Goal: Task Accomplishment & Management: Manage account settings

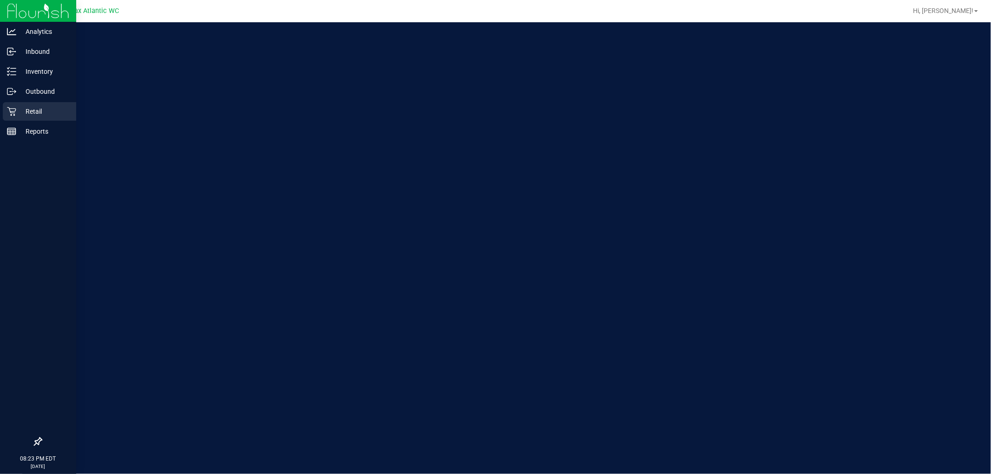
click at [61, 115] on p "Retail" at bounding box center [44, 111] width 56 height 11
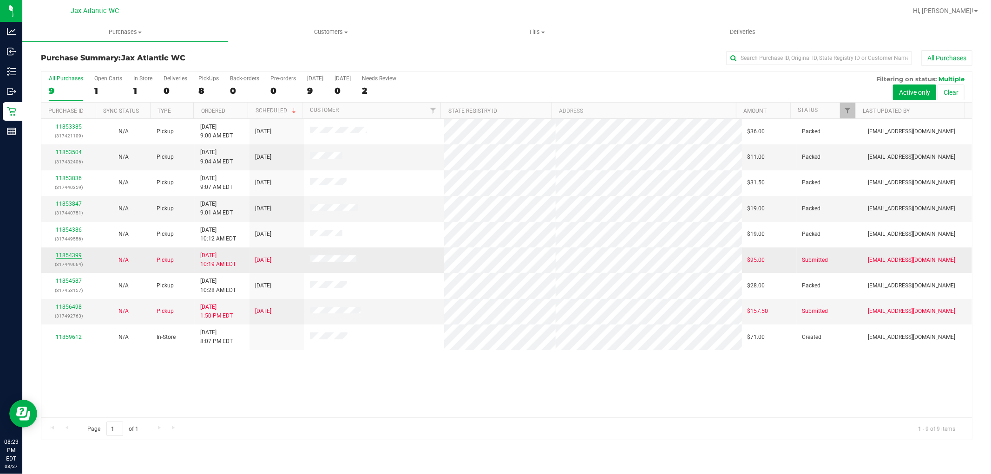
click at [69, 253] on link "11854399" at bounding box center [69, 255] width 26 height 7
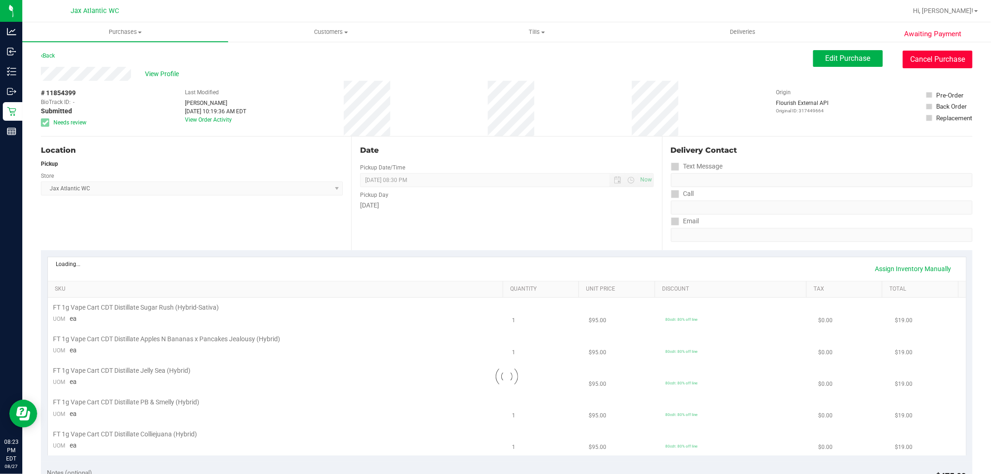
click at [954, 59] on button "Cancel Purchase" at bounding box center [937, 60] width 70 height 18
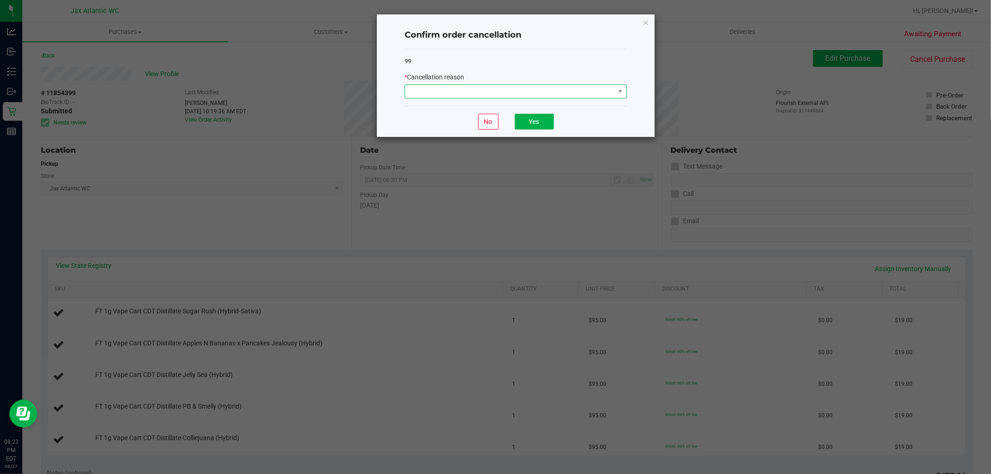
click at [532, 88] on span at bounding box center [509, 91] width 209 height 13
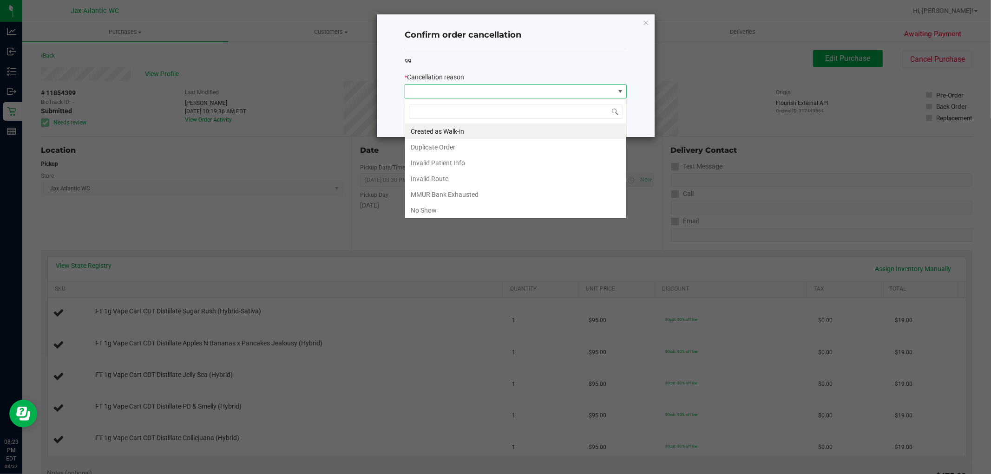
scroll to position [14, 222]
click at [451, 212] on li "No Show" at bounding box center [515, 210] width 221 height 16
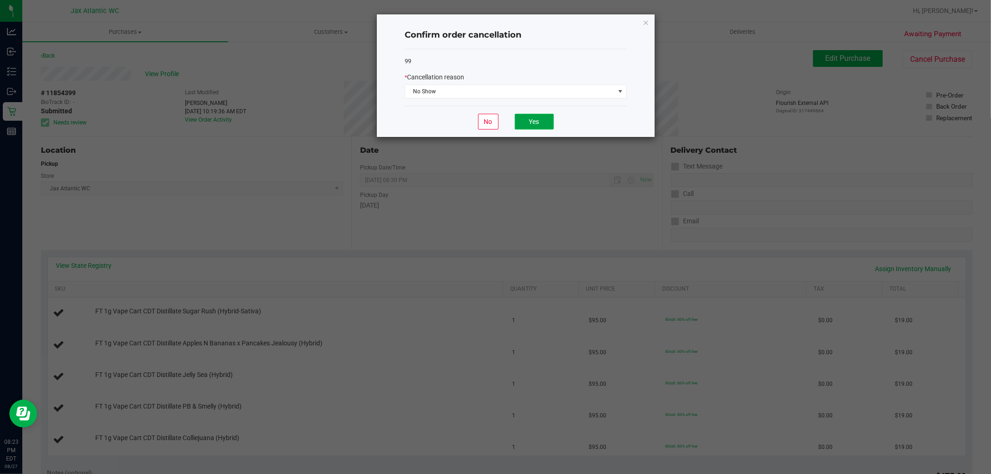
click at [527, 118] on button "Yes" at bounding box center [534, 122] width 39 height 16
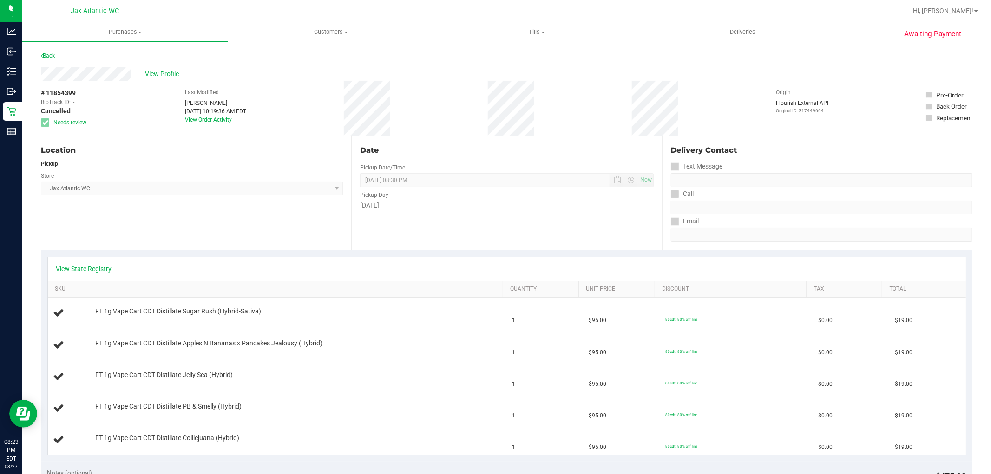
click at [44, 51] on div "Back" at bounding box center [48, 55] width 14 height 11
click at [44, 52] on link "Back" at bounding box center [48, 55] width 14 height 7
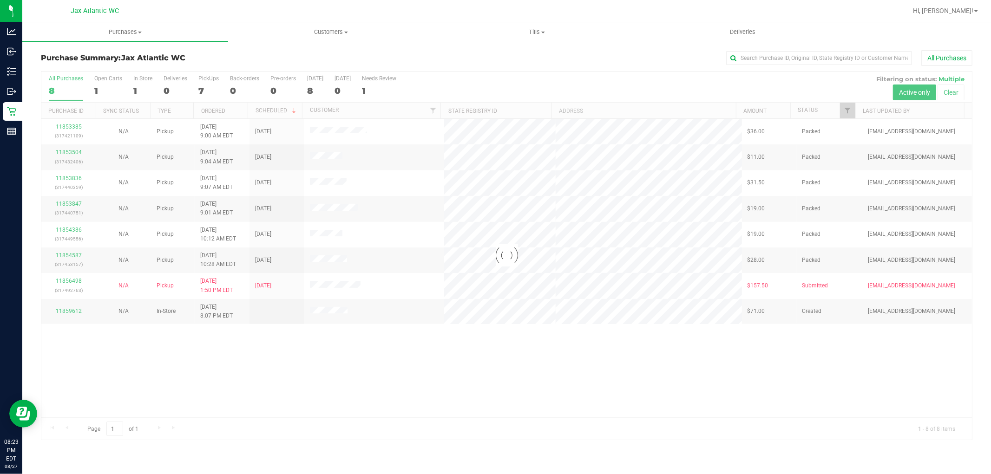
click at [68, 281] on div at bounding box center [506, 256] width 930 height 368
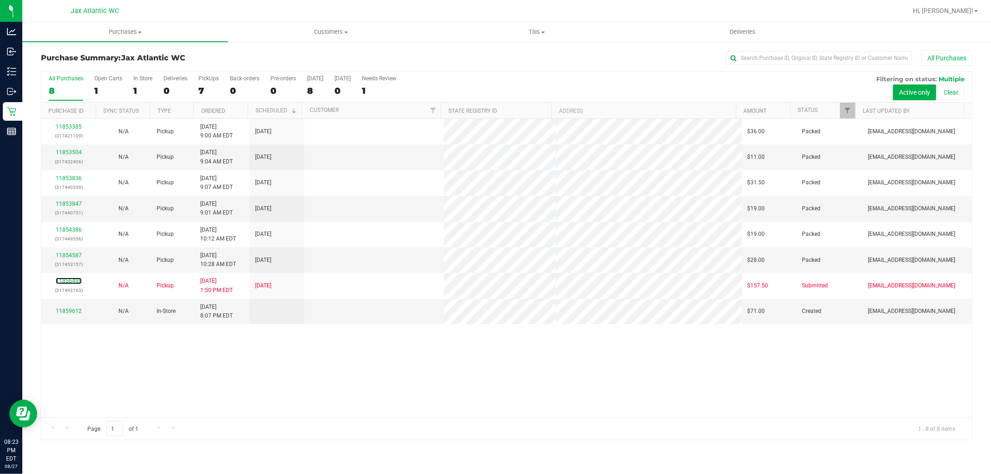
click at [68, 281] on link "11856498" at bounding box center [69, 281] width 26 height 7
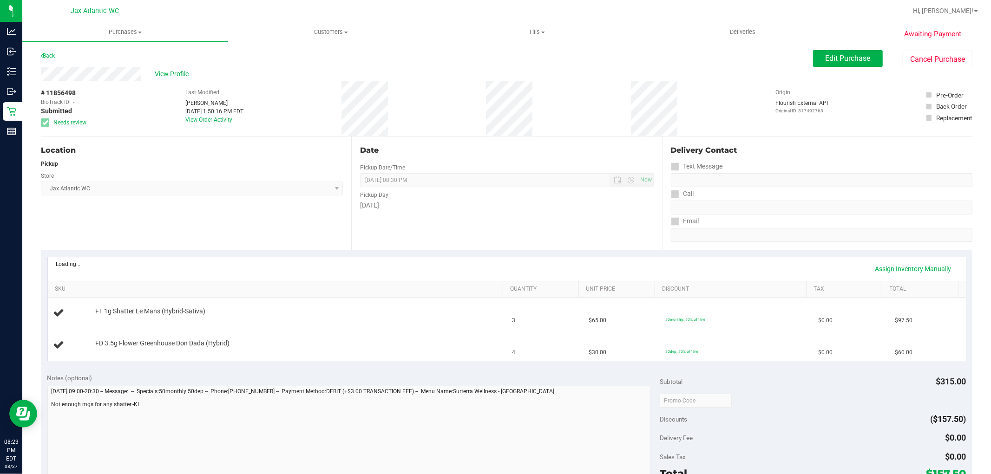
click at [912, 48] on div "Awaiting Payment Back Edit Purchase Cancel Purchase View Profile # 11856498 Bio…" at bounding box center [506, 405] width 968 height 728
click at [912, 52] on button "Cancel Purchase" at bounding box center [937, 60] width 70 height 18
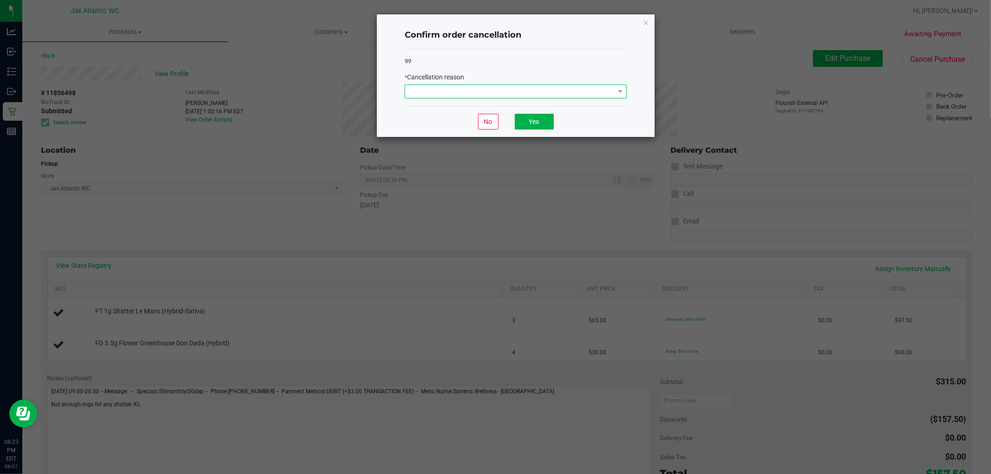
click at [482, 94] on span at bounding box center [509, 91] width 209 height 13
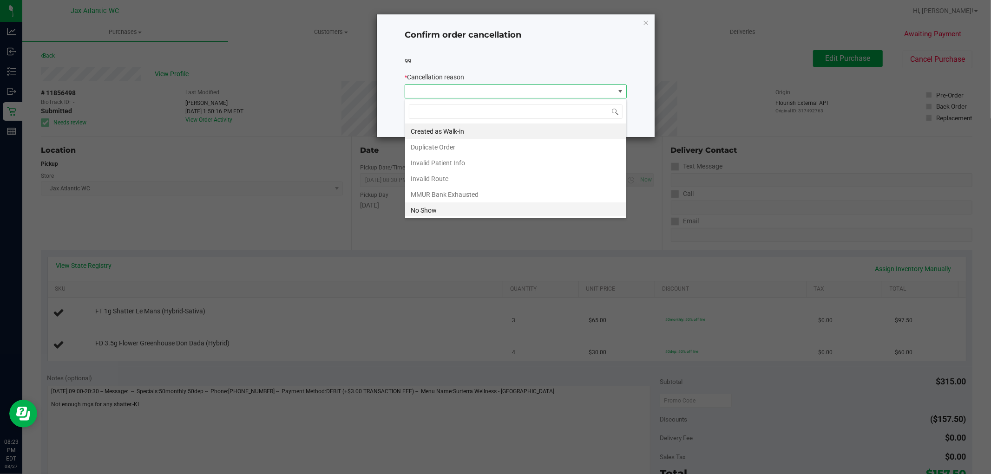
scroll to position [14, 222]
click at [439, 209] on li "No Show" at bounding box center [515, 210] width 221 height 16
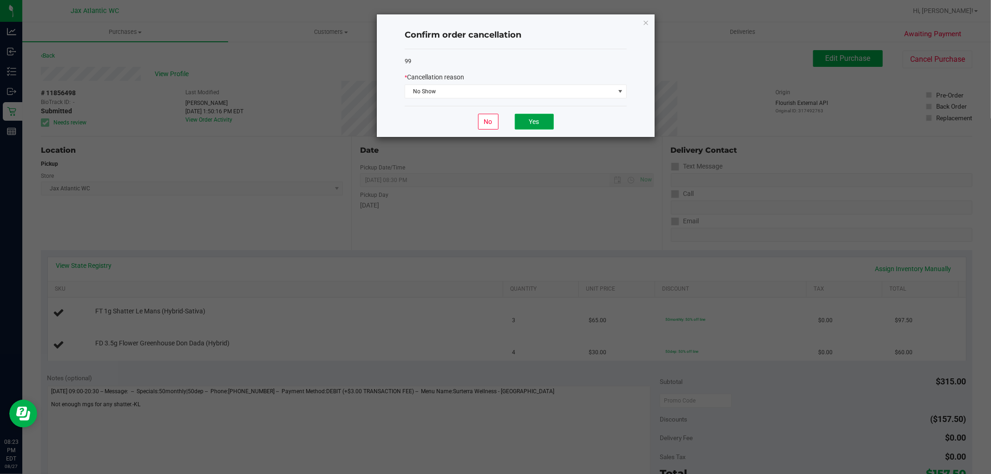
click at [542, 118] on button "Yes" at bounding box center [534, 122] width 39 height 16
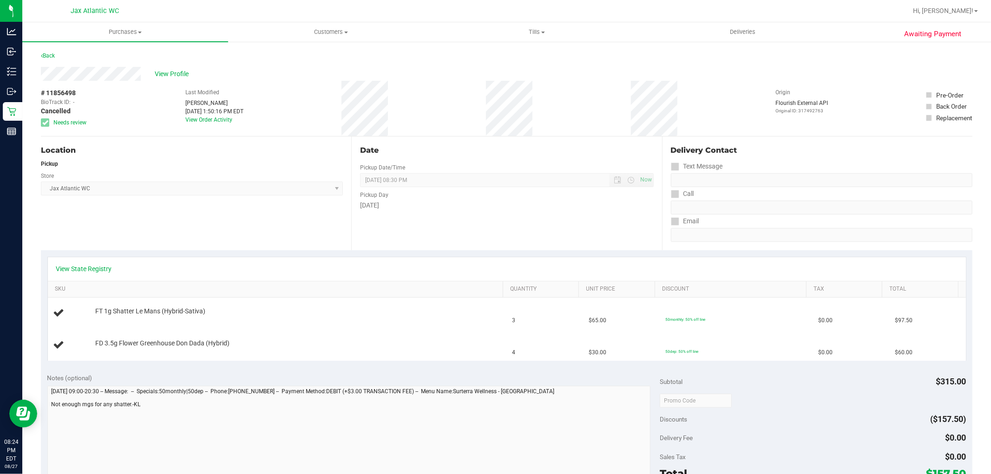
click at [40, 56] on div "Awaiting Payment Back View Profile # 11856498 BioTrack ID: - Cancelled Needs re…" at bounding box center [506, 405] width 968 height 728
click at [47, 56] on link "Back" at bounding box center [48, 55] width 14 height 7
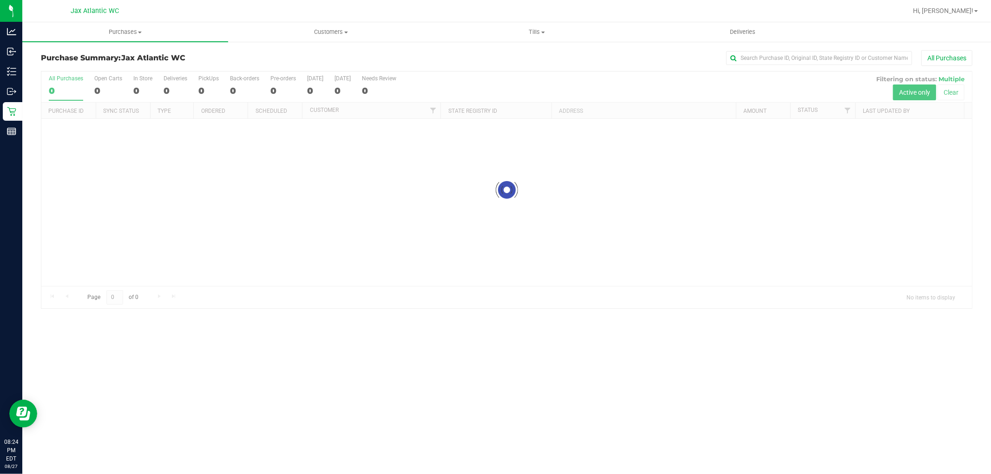
click at [76, 124] on div at bounding box center [506, 190] width 930 height 237
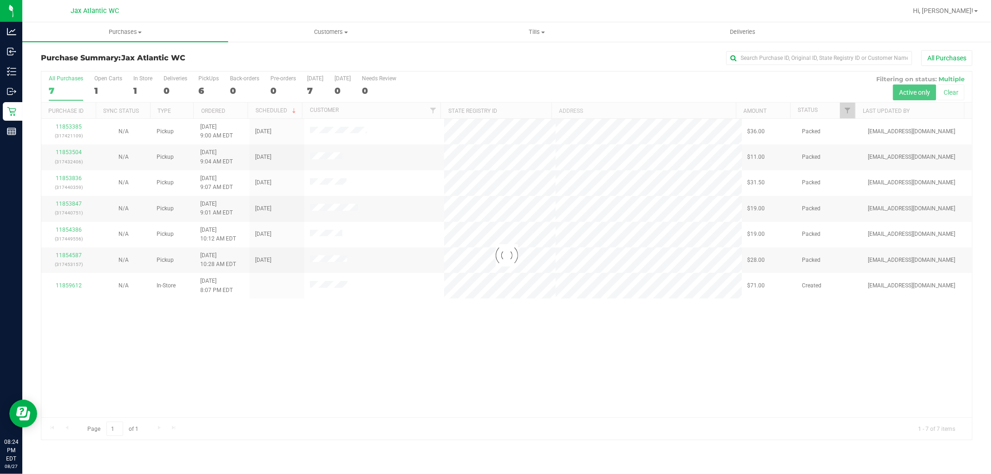
click at [73, 124] on div at bounding box center [506, 256] width 930 height 368
click at [71, 125] on div at bounding box center [506, 256] width 930 height 368
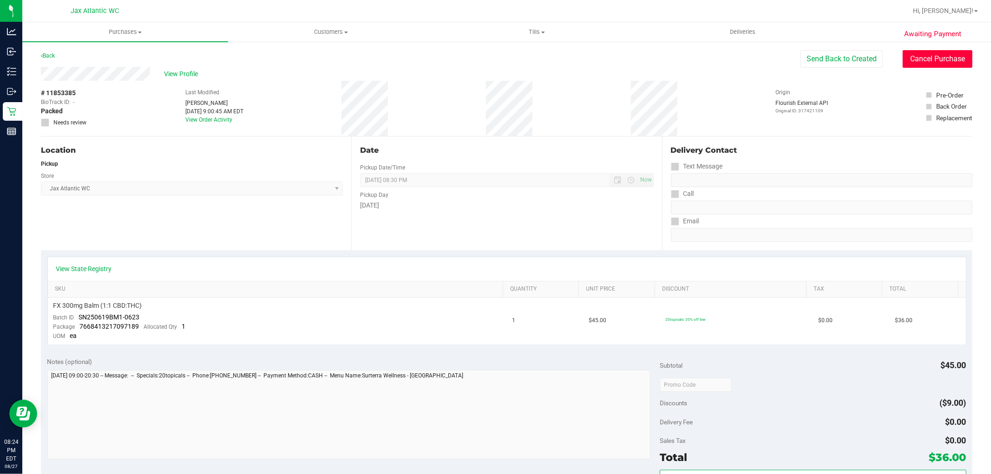
click at [926, 58] on button "Cancel Purchase" at bounding box center [937, 59] width 70 height 18
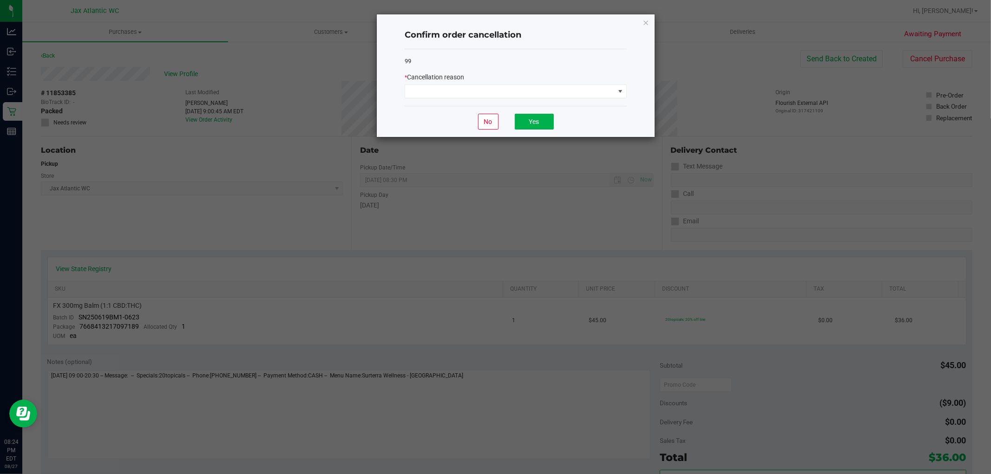
click at [498, 80] on div "* Cancellation reason" at bounding box center [516, 77] width 222 height 10
click at [487, 89] on span at bounding box center [509, 91] width 209 height 13
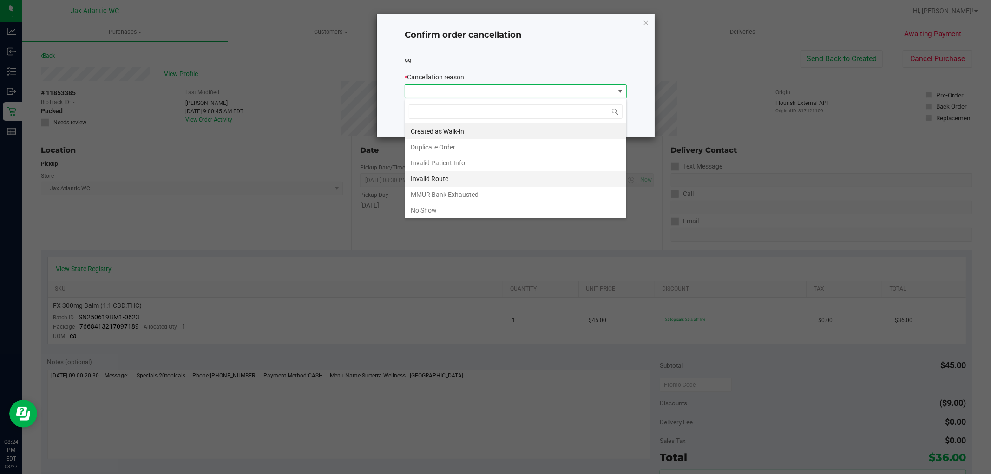
scroll to position [14, 222]
click at [421, 206] on li "No Show" at bounding box center [515, 210] width 221 height 16
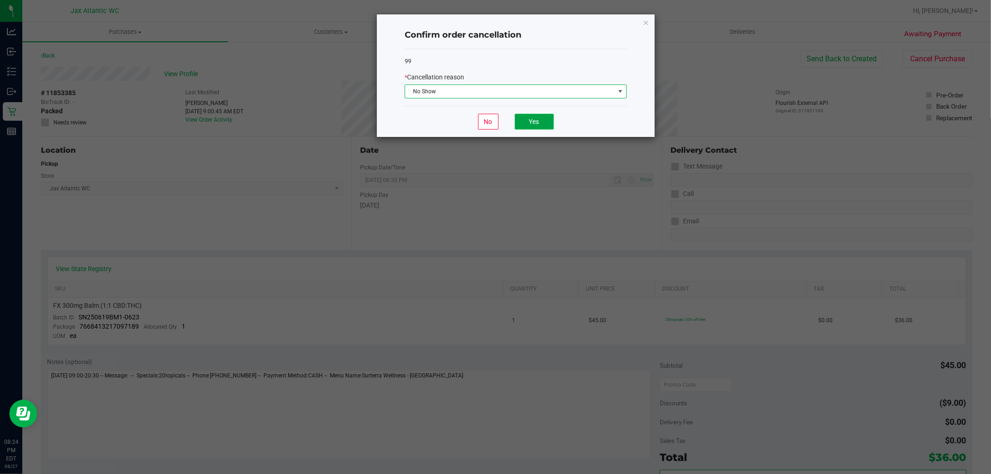
click at [531, 121] on button "Yes" at bounding box center [534, 122] width 39 height 16
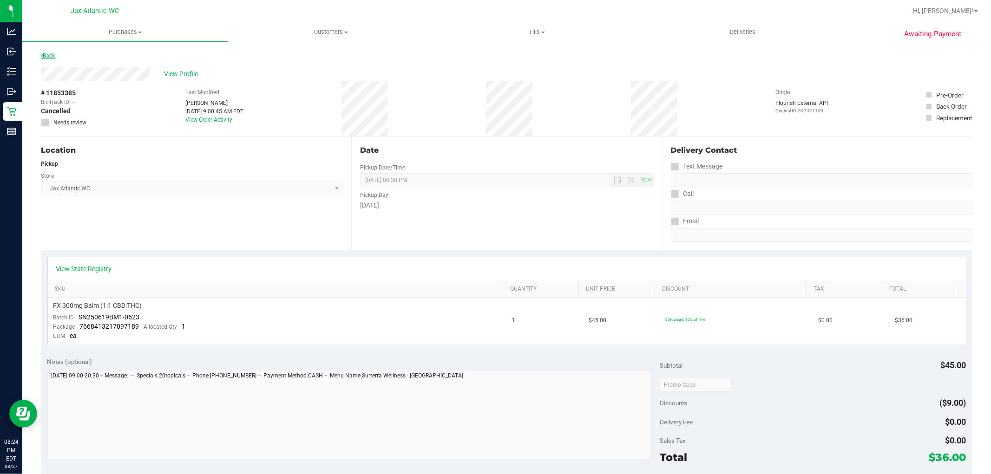
click at [48, 52] on link "Back" at bounding box center [48, 55] width 14 height 7
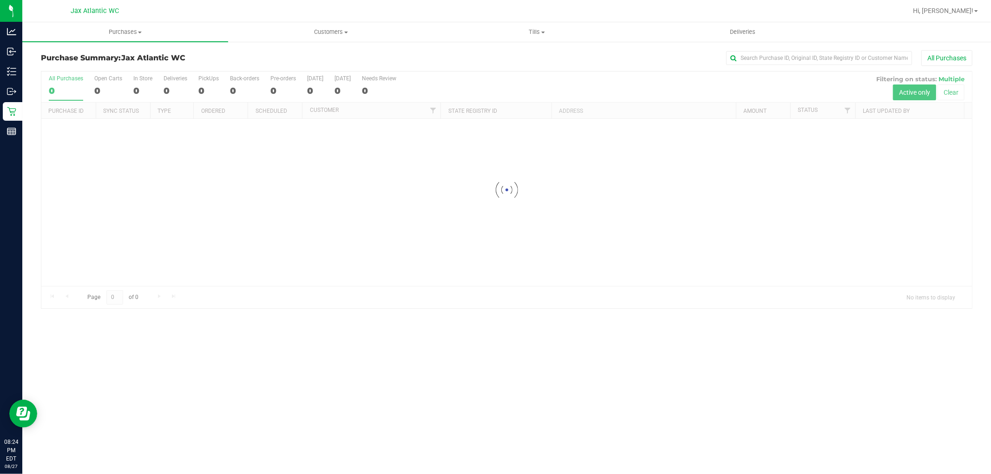
click at [72, 129] on div at bounding box center [506, 190] width 930 height 237
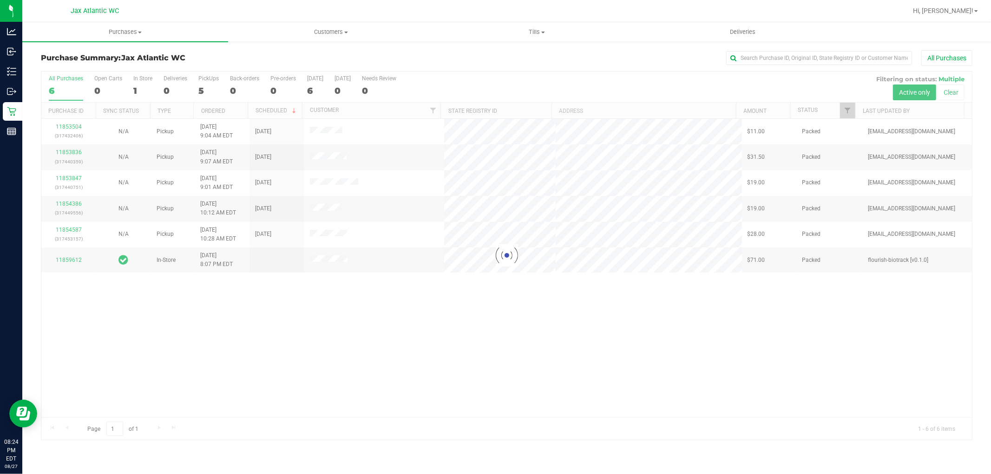
click at [70, 131] on div at bounding box center [506, 256] width 930 height 368
click at [71, 129] on div at bounding box center [506, 256] width 930 height 368
click at [70, 129] on link "11853504" at bounding box center [69, 127] width 26 height 7
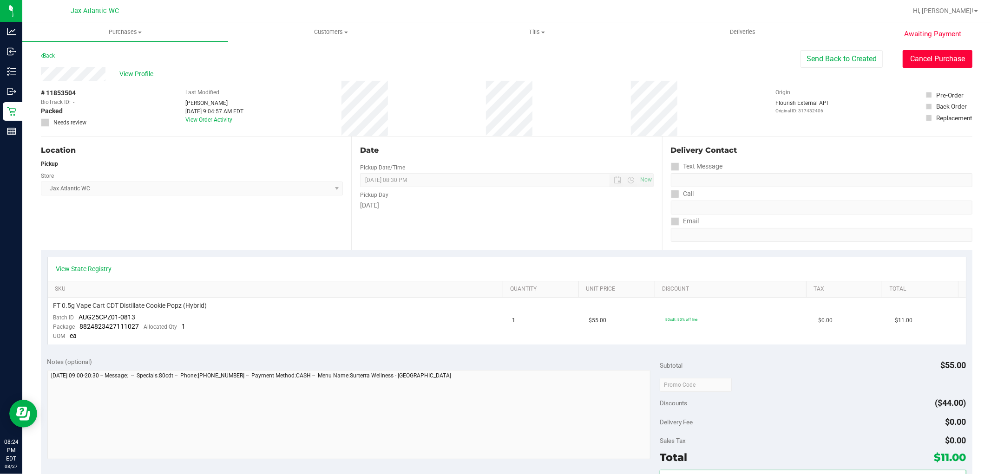
click at [920, 64] on button "Cancel Purchase" at bounding box center [937, 59] width 70 height 18
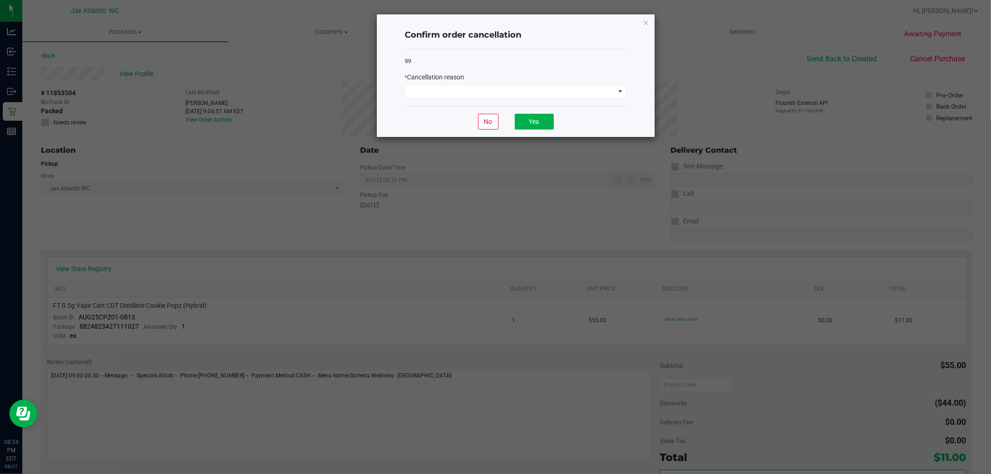
click at [494, 77] on div "* Cancellation reason" at bounding box center [516, 77] width 222 height 10
click at [482, 85] on span at bounding box center [509, 91] width 209 height 13
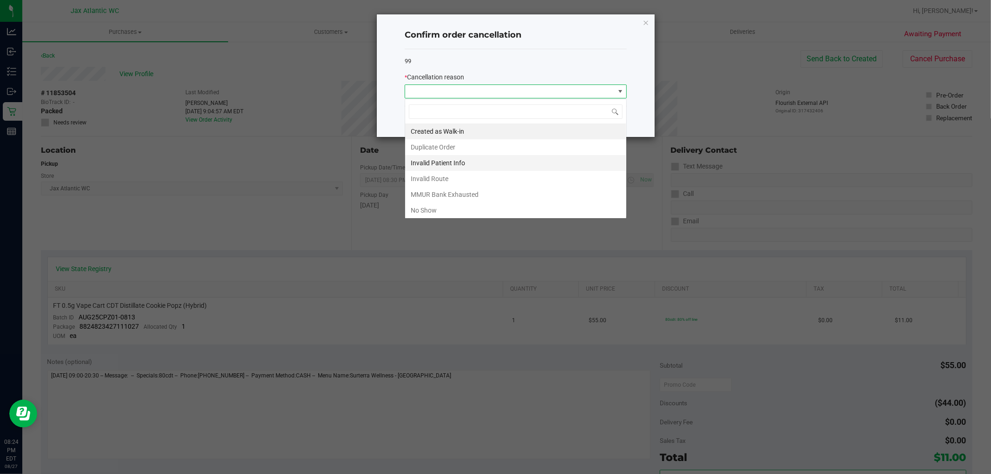
scroll to position [14, 222]
click at [421, 205] on li "No Show" at bounding box center [515, 210] width 221 height 16
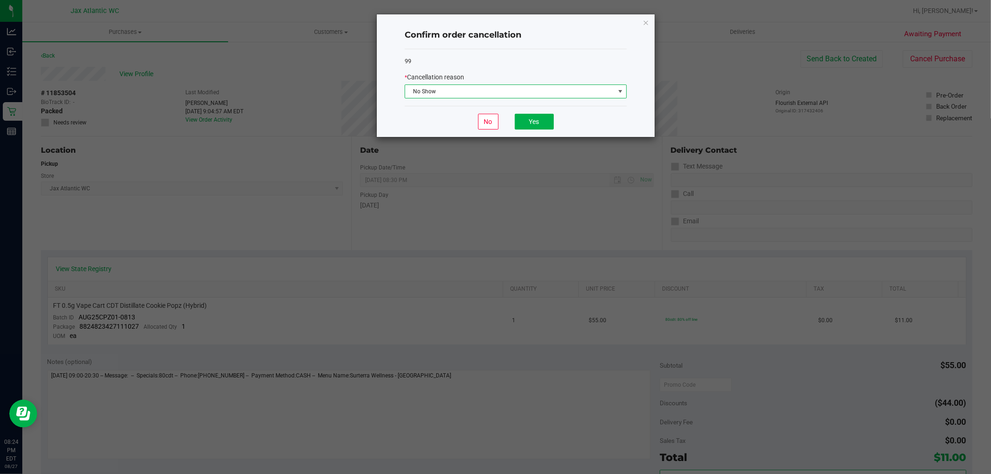
click at [537, 111] on div "No Yes" at bounding box center [516, 121] width 222 height 31
click at [530, 118] on button "Yes" at bounding box center [534, 122] width 39 height 16
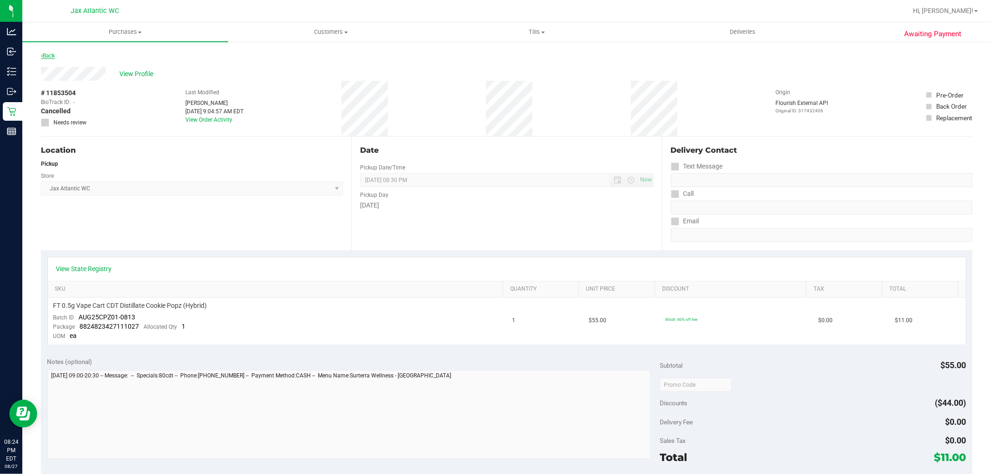
click at [45, 58] on link "Back" at bounding box center [48, 55] width 14 height 7
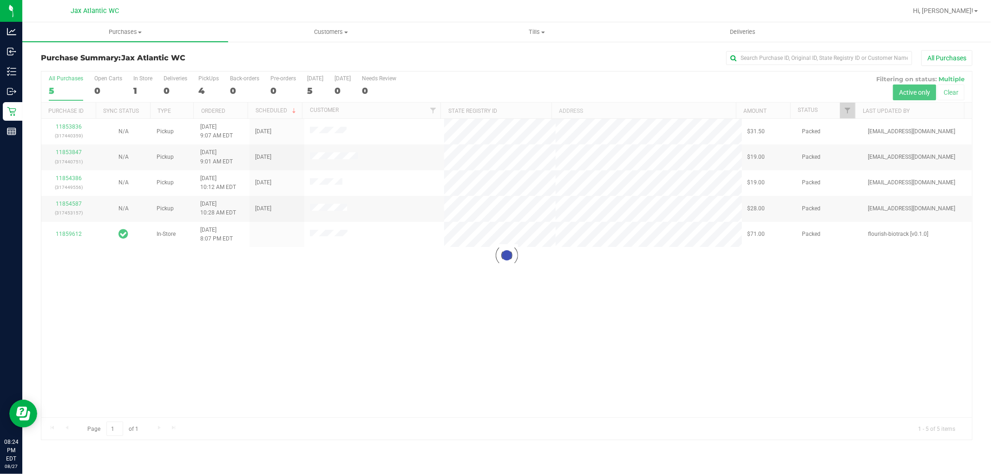
click at [72, 126] on div at bounding box center [506, 256] width 930 height 368
click at [73, 126] on div at bounding box center [506, 256] width 930 height 368
click at [74, 126] on div at bounding box center [506, 256] width 930 height 368
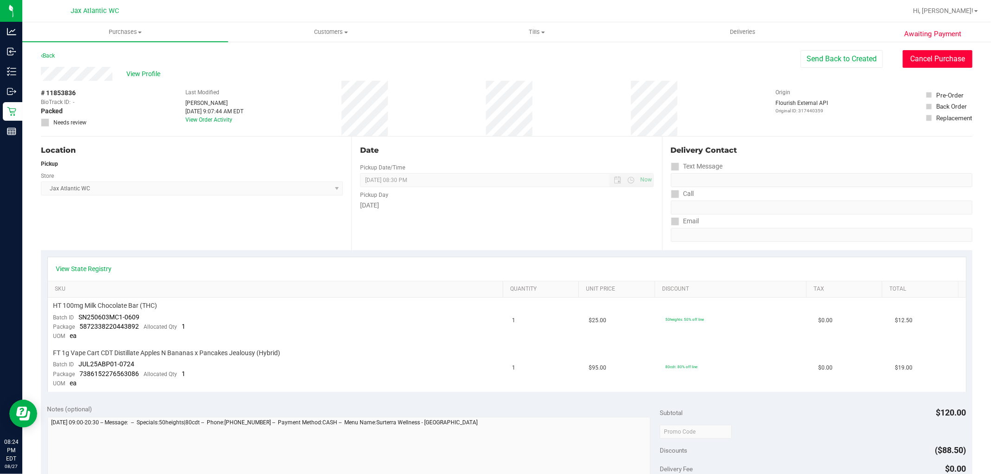
click at [930, 61] on button "Cancel Purchase" at bounding box center [937, 59] width 70 height 18
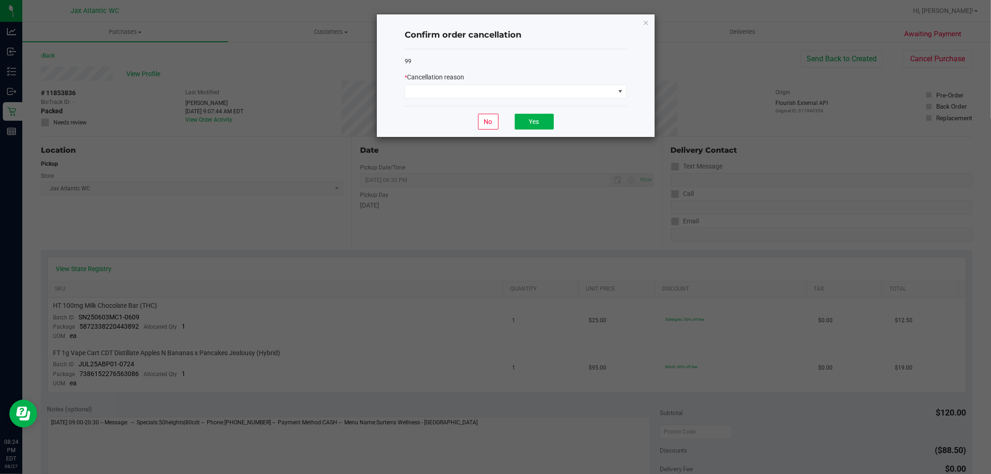
click at [407, 78] on span "*" at bounding box center [406, 77] width 2 height 7
click at [437, 80] on span "Cancellation reason" at bounding box center [435, 76] width 57 height 7
click at [439, 89] on span at bounding box center [509, 91] width 209 height 13
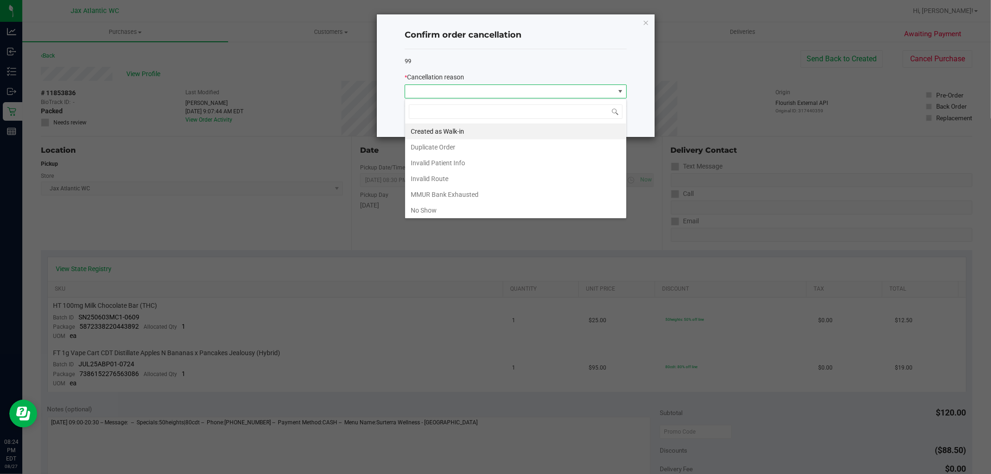
scroll to position [14, 222]
click at [442, 210] on li "No Show" at bounding box center [515, 210] width 221 height 16
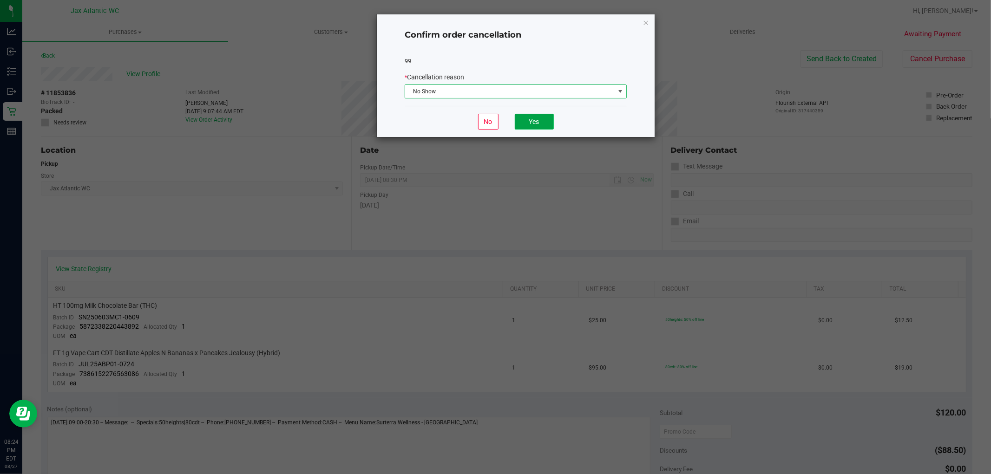
click at [520, 118] on button "Yes" at bounding box center [534, 122] width 39 height 16
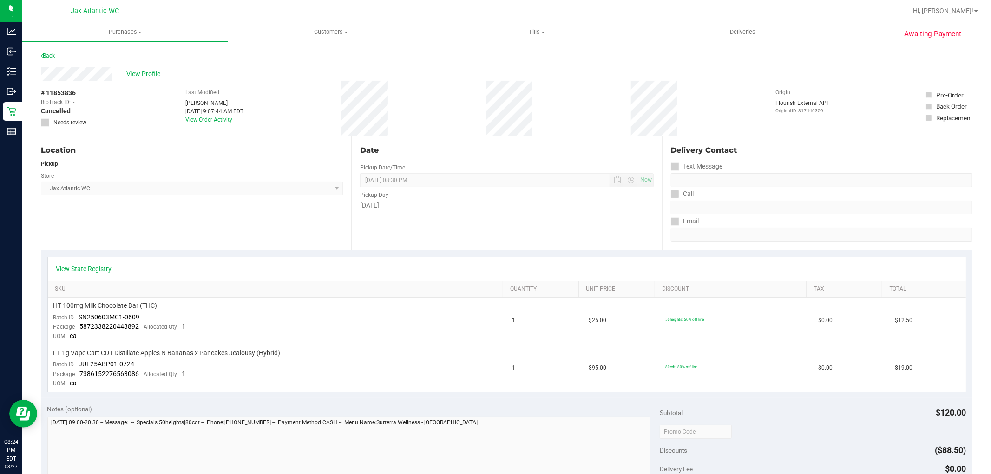
click at [50, 59] on div "Back" at bounding box center [48, 55] width 14 height 11
click at [53, 58] on link "Back" at bounding box center [48, 55] width 14 height 7
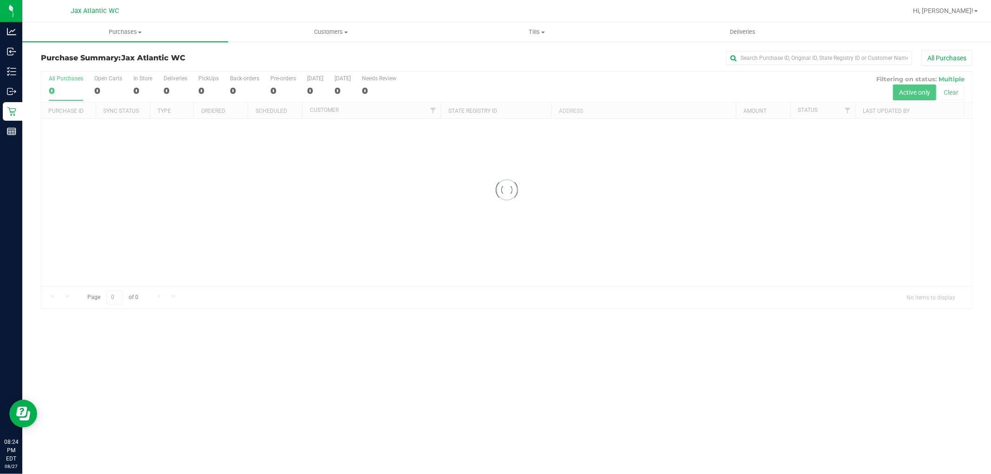
click at [78, 128] on div at bounding box center [506, 190] width 930 height 237
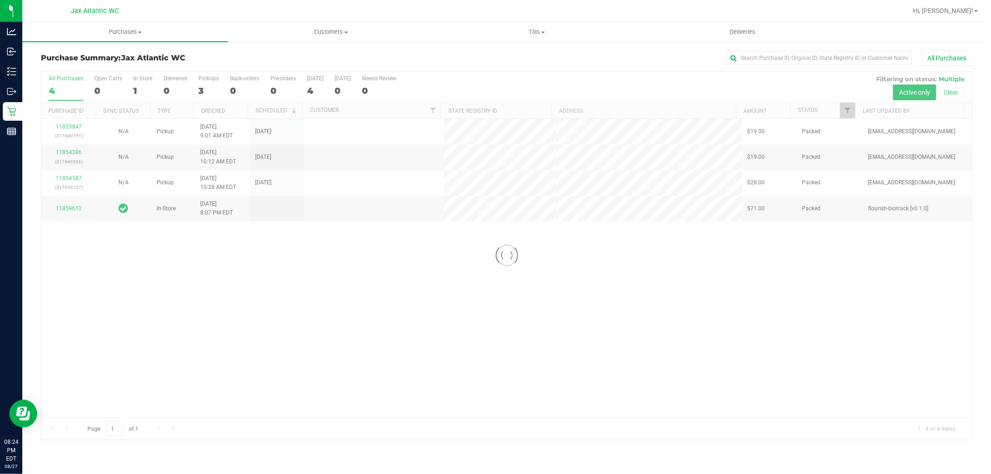
click at [75, 127] on div at bounding box center [506, 256] width 930 height 368
click at [76, 127] on div at bounding box center [506, 256] width 930 height 368
click at [76, 127] on link "11853847" at bounding box center [69, 127] width 26 height 7
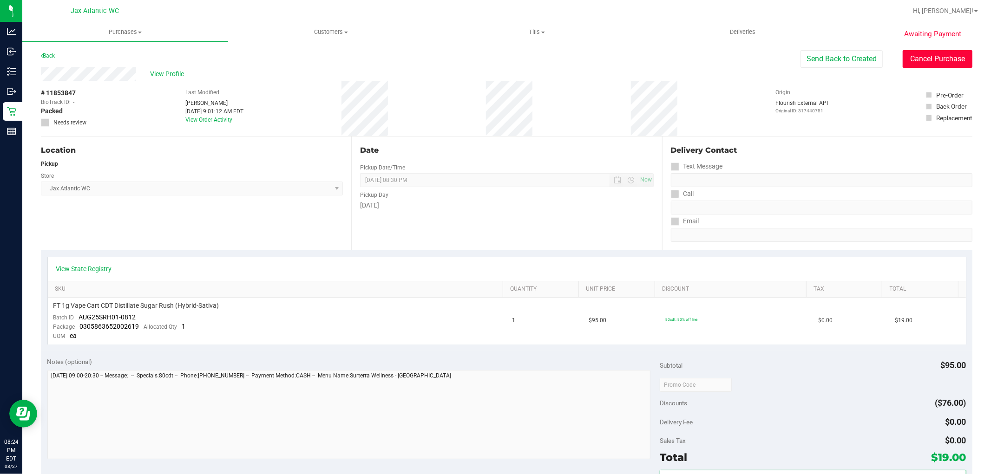
click at [923, 57] on button "Cancel Purchase" at bounding box center [937, 59] width 70 height 18
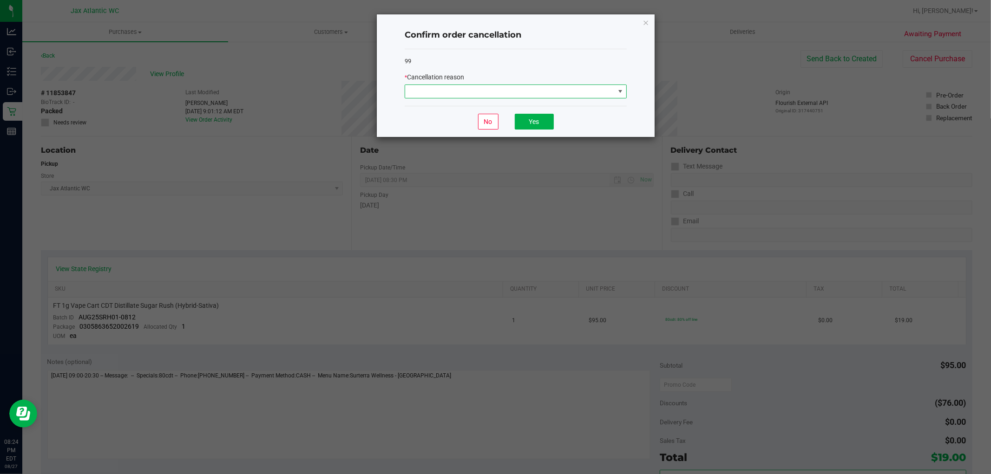
click at [539, 89] on span at bounding box center [509, 91] width 209 height 13
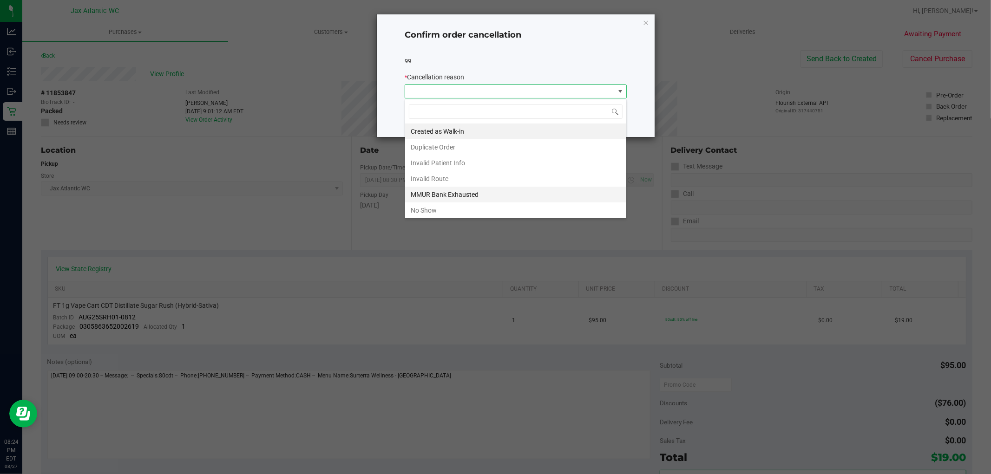
scroll to position [14, 222]
click at [425, 215] on li "No Show" at bounding box center [515, 210] width 221 height 16
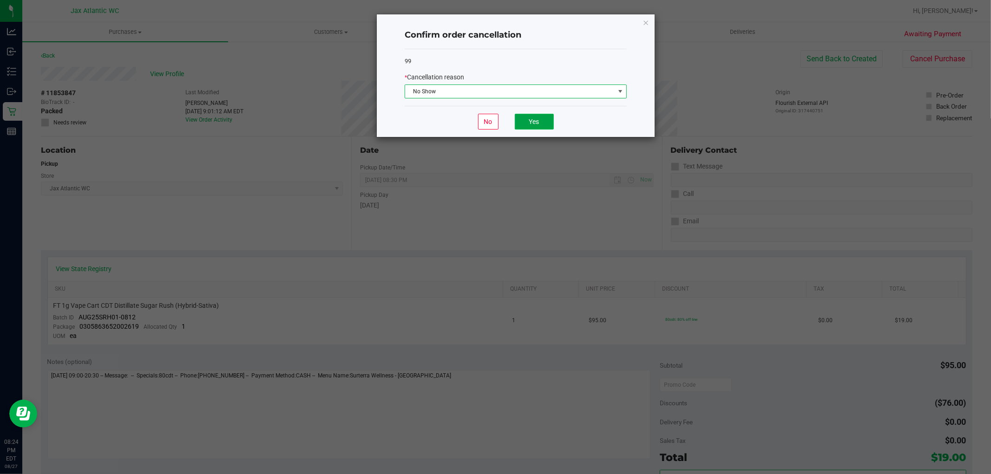
click at [532, 129] on button "Yes" at bounding box center [534, 122] width 39 height 16
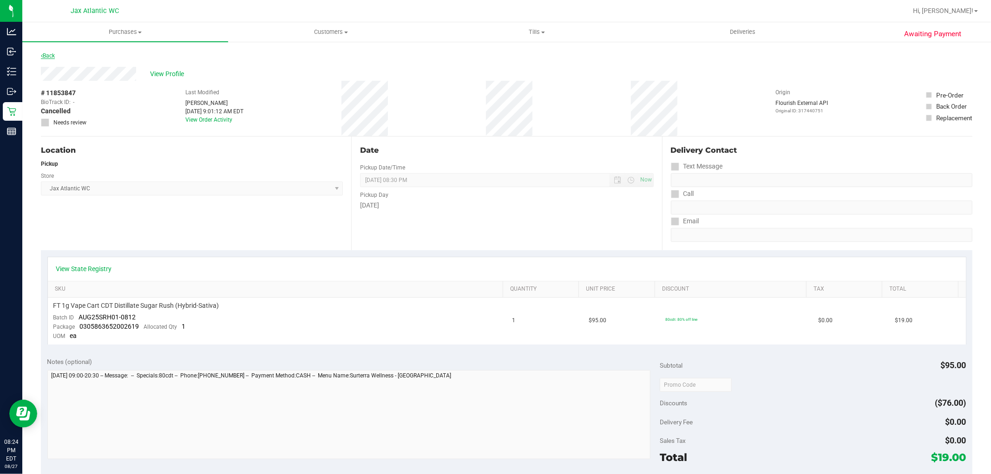
click at [49, 54] on link "Back" at bounding box center [48, 55] width 14 height 7
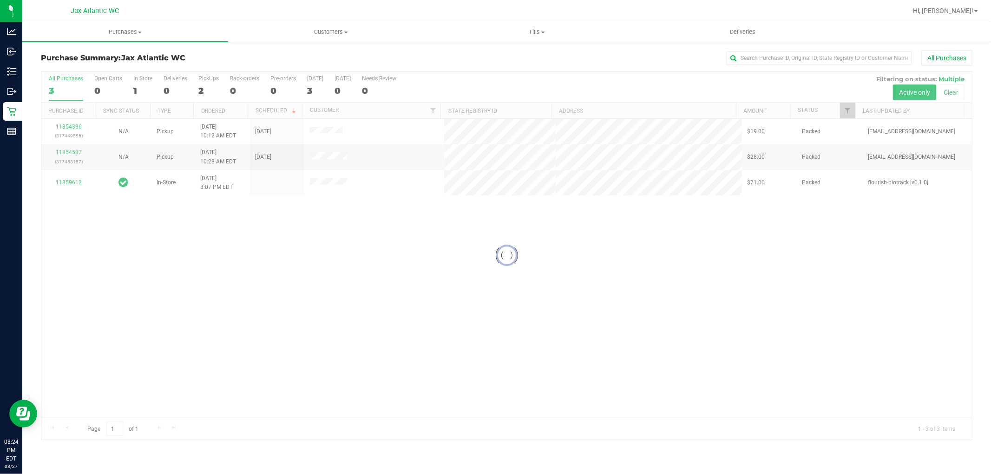
click at [68, 124] on div at bounding box center [506, 256] width 930 height 368
click at [71, 128] on div at bounding box center [506, 256] width 930 height 368
click at [71, 128] on link "11854386" at bounding box center [69, 127] width 26 height 7
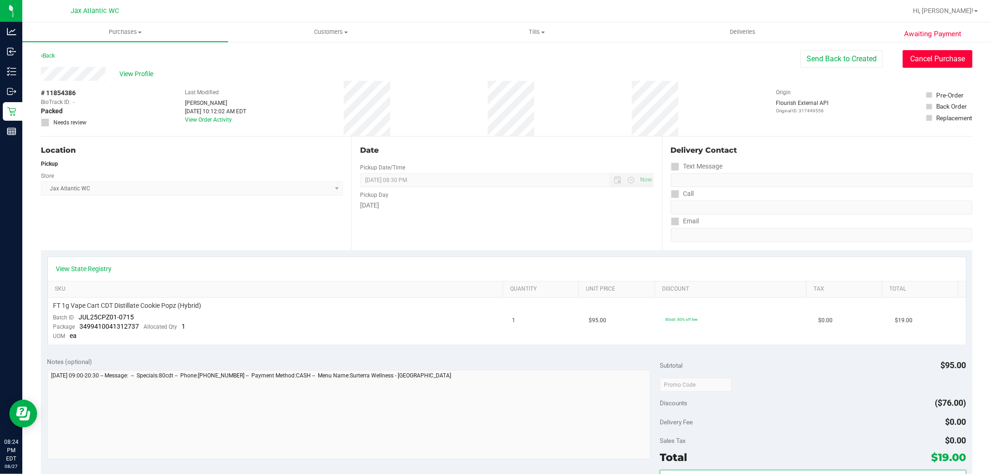
click at [927, 62] on button "Cancel Purchase" at bounding box center [937, 59] width 70 height 18
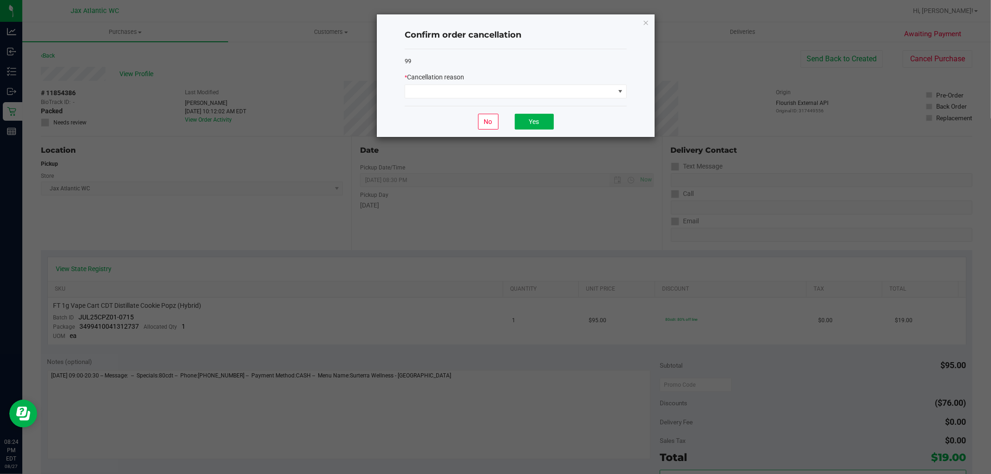
click at [459, 99] on div "99 * Cancellation reason" at bounding box center [516, 77] width 222 height 57
click at [458, 91] on span at bounding box center [509, 91] width 209 height 13
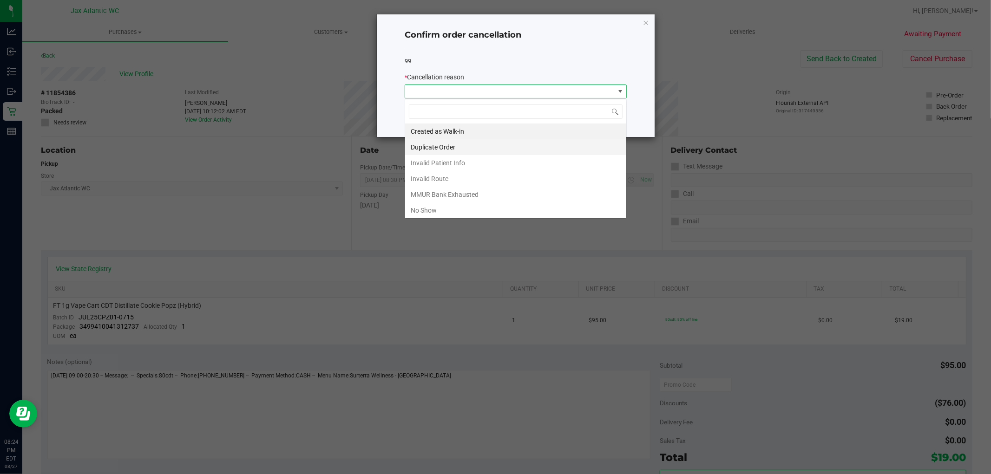
scroll to position [14, 222]
click at [425, 206] on li "No Show" at bounding box center [515, 210] width 221 height 16
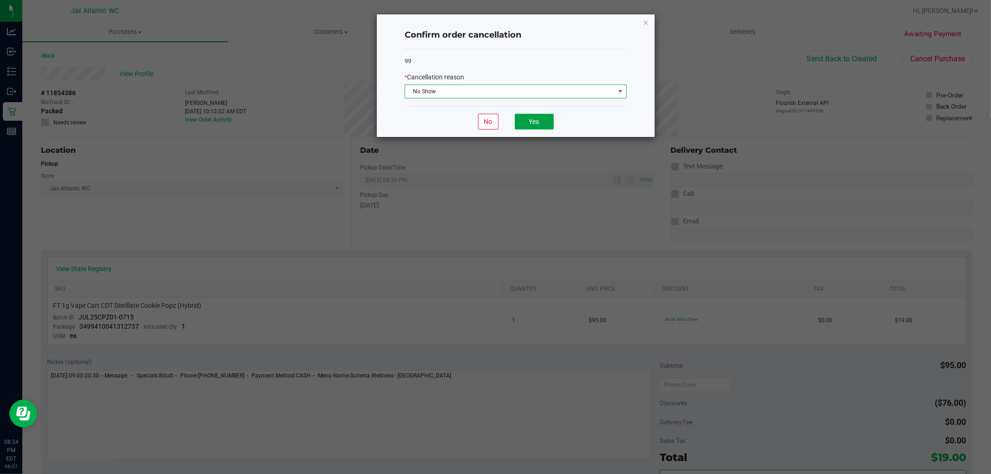
click at [532, 117] on button "Yes" at bounding box center [534, 122] width 39 height 16
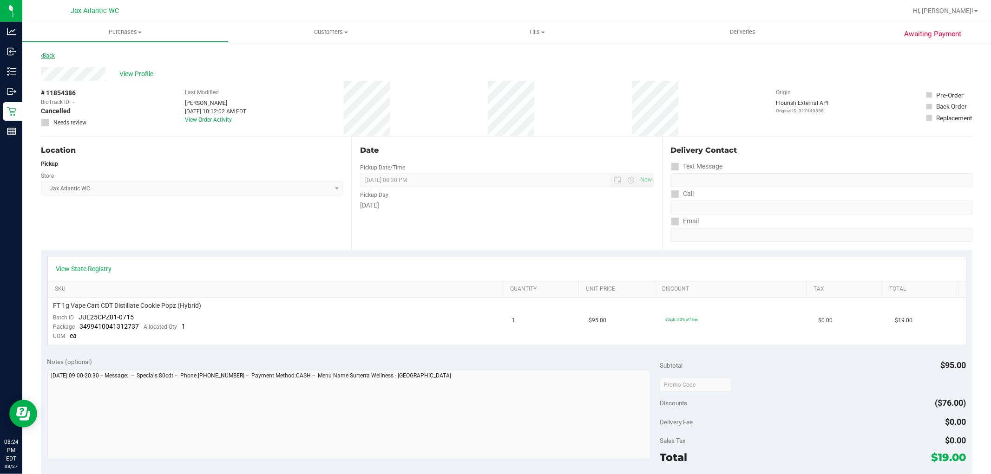
click at [54, 53] on link "Back" at bounding box center [48, 55] width 14 height 7
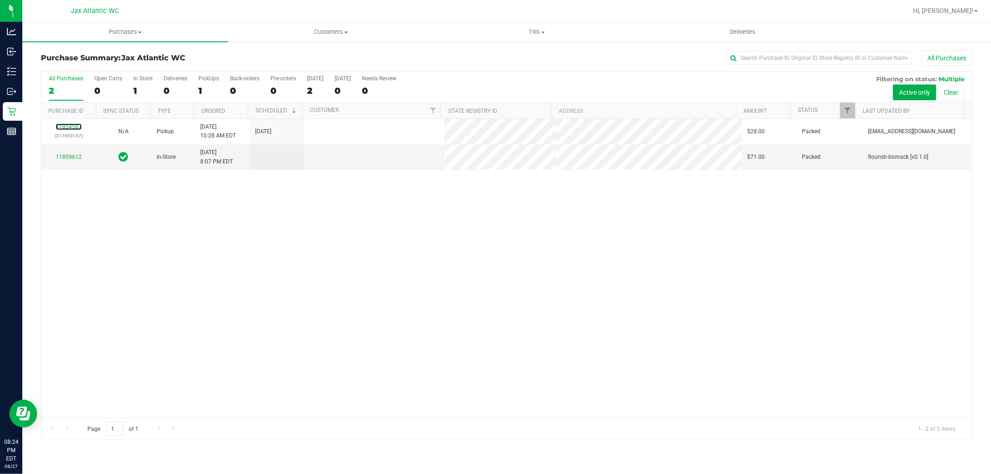
click at [66, 127] on link "11854587" at bounding box center [69, 127] width 26 height 7
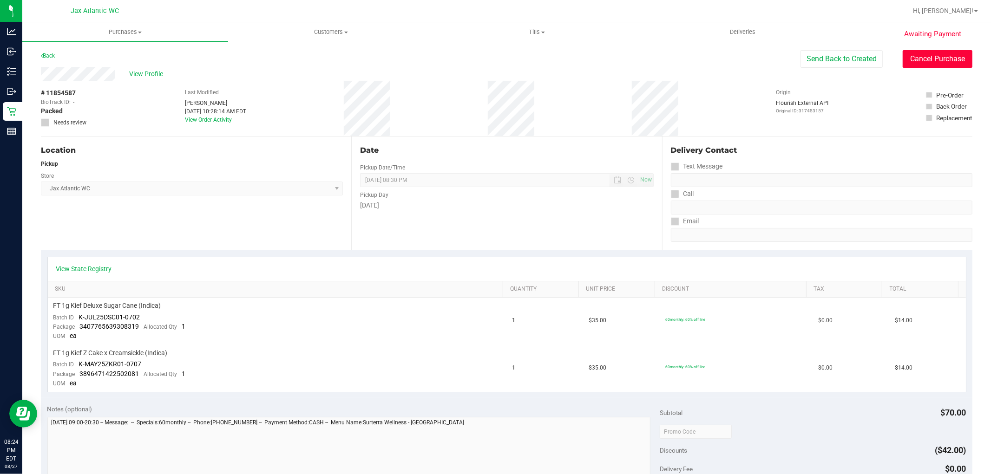
click at [912, 63] on button "Cancel Purchase" at bounding box center [937, 59] width 70 height 18
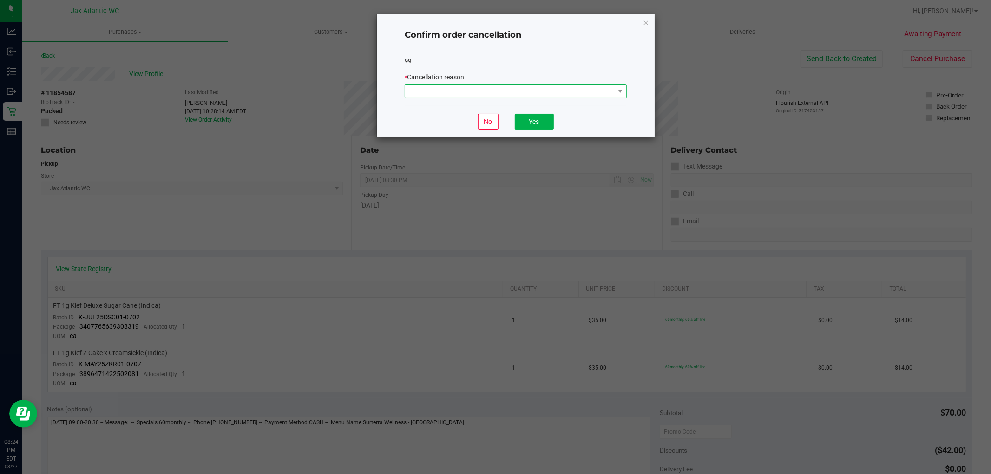
click at [451, 91] on span at bounding box center [509, 91] width 209 height 13
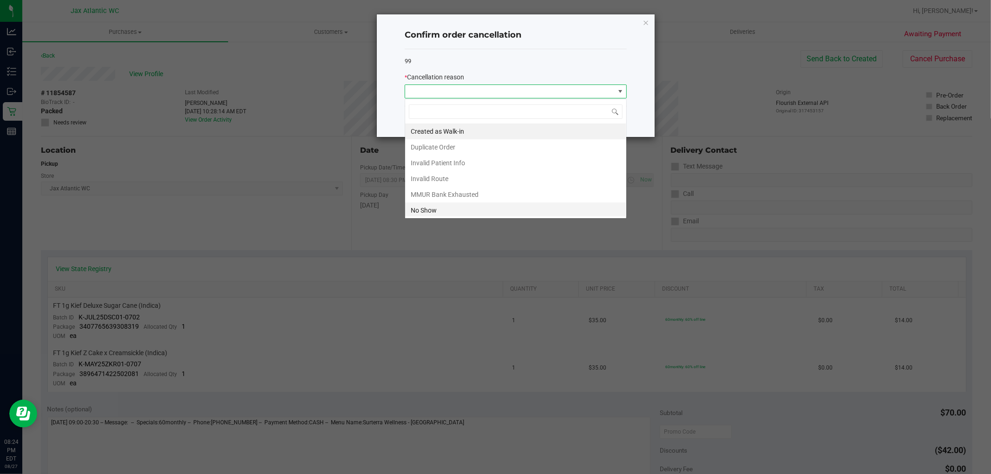
scroll to position [14, 222]
click at [445, 209] on li "No Show" at bounding box center [515, 210] width 221 height 16
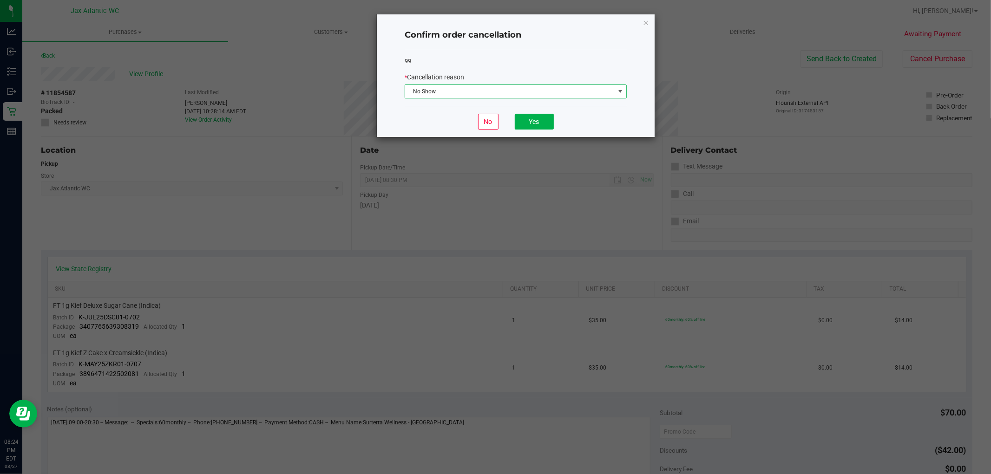
click at [521, 113] on div "No Yes" at bounding box center [516, 121] width 222 height 31
click at [526, 119] on button "Yes" at bounding box center [534, 122] width 39 height 16
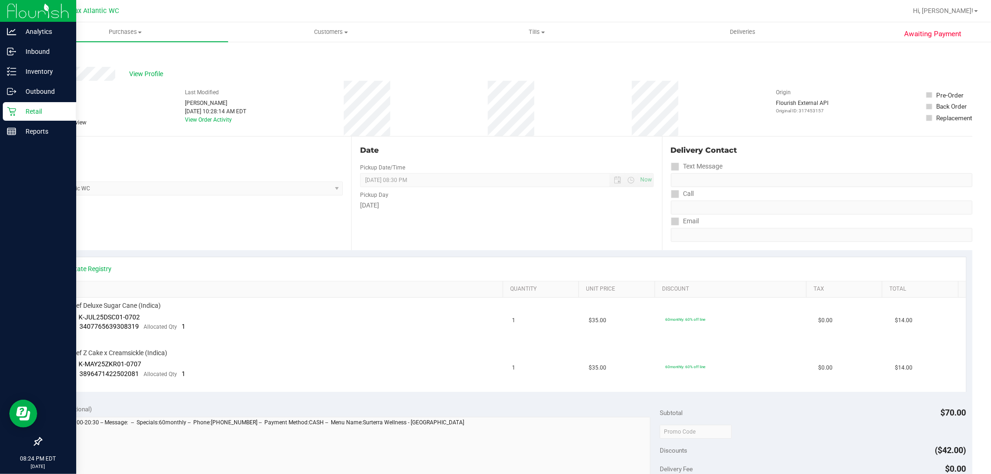
click at [13, 111] on icon at bounding box center [11, 111] width 9 height 9
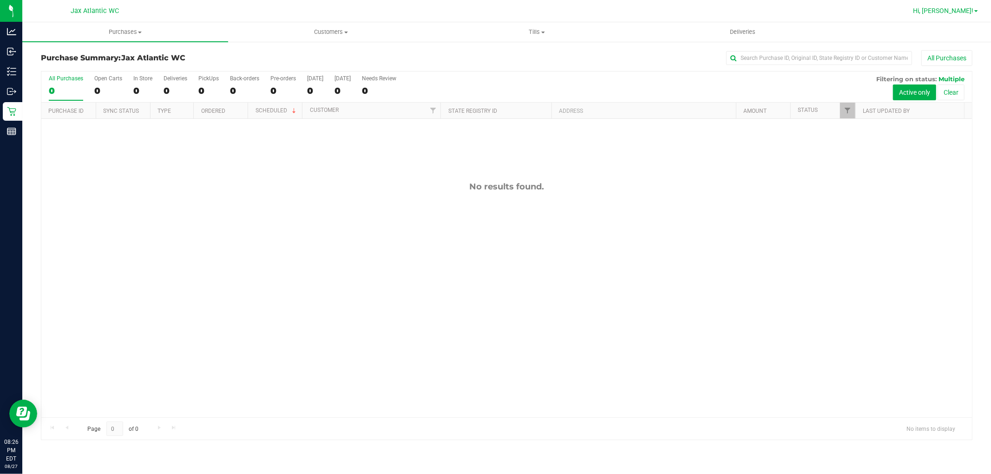
click at [972, 13] on span "Hi, [PERSON_NAME]!" at bounding box center [943, 10] width 60 height 7
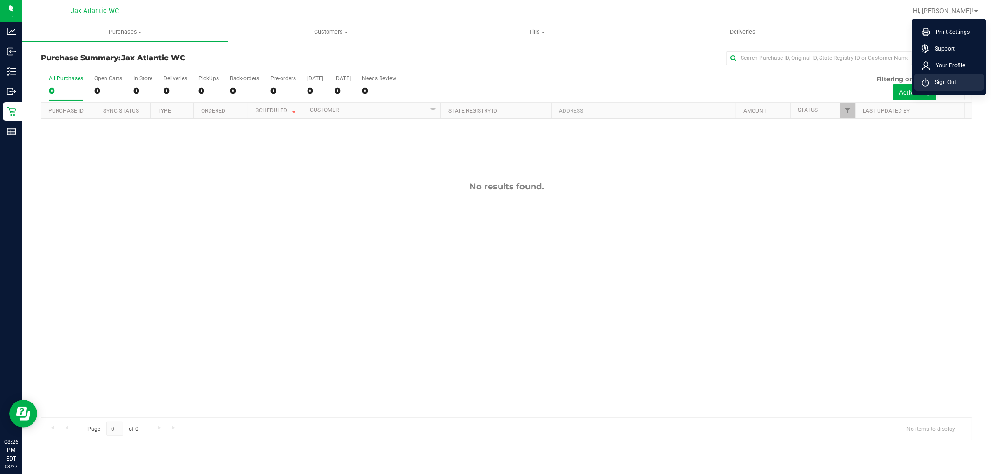
click at [953, 84] on span "Sign Out" at bounding box center [942, 82] width 27 height 9
